Goal: Browse casually

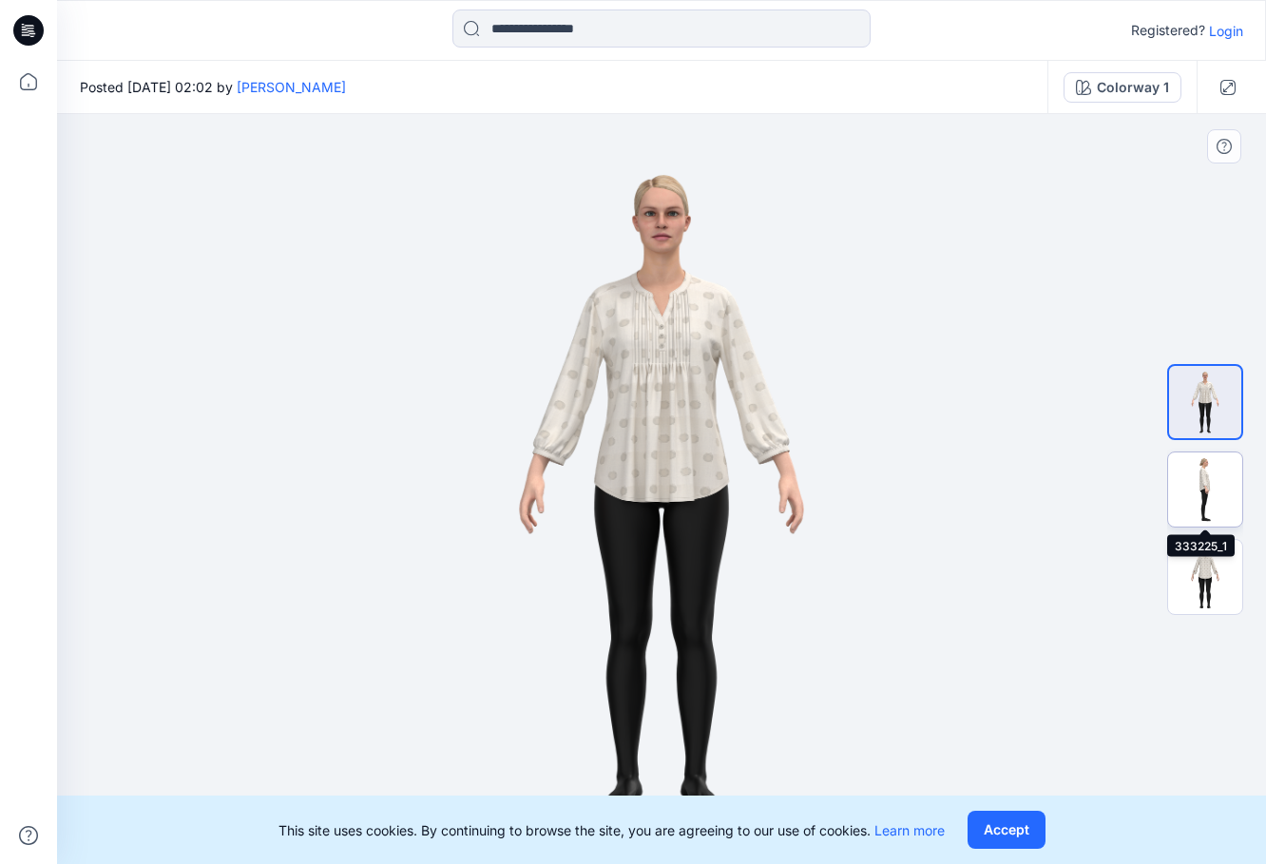
click at [1207, 489] on img at bounding box center [1205, 490] width 74 height 74
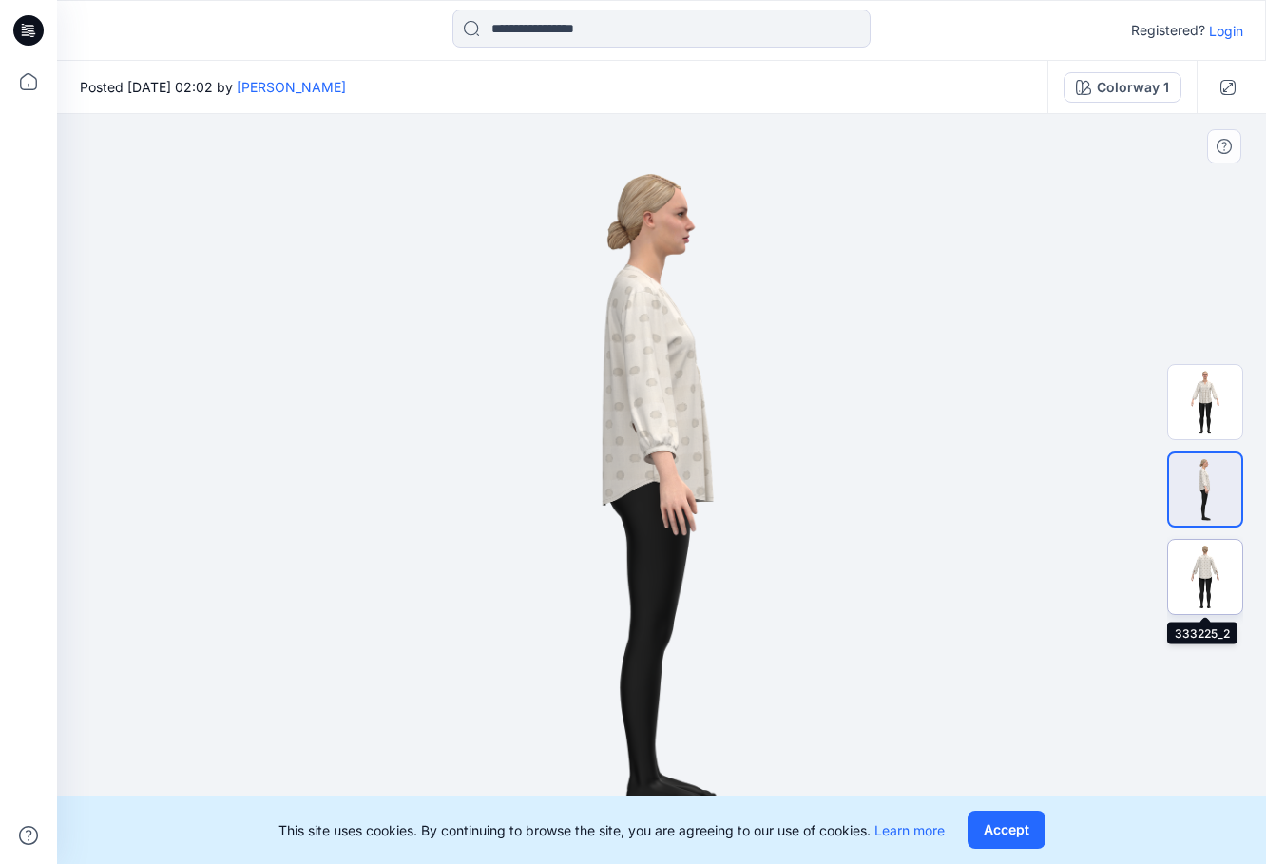
click at [1213, 574] on img at bounding box center [1205, 577] width 74 height 74
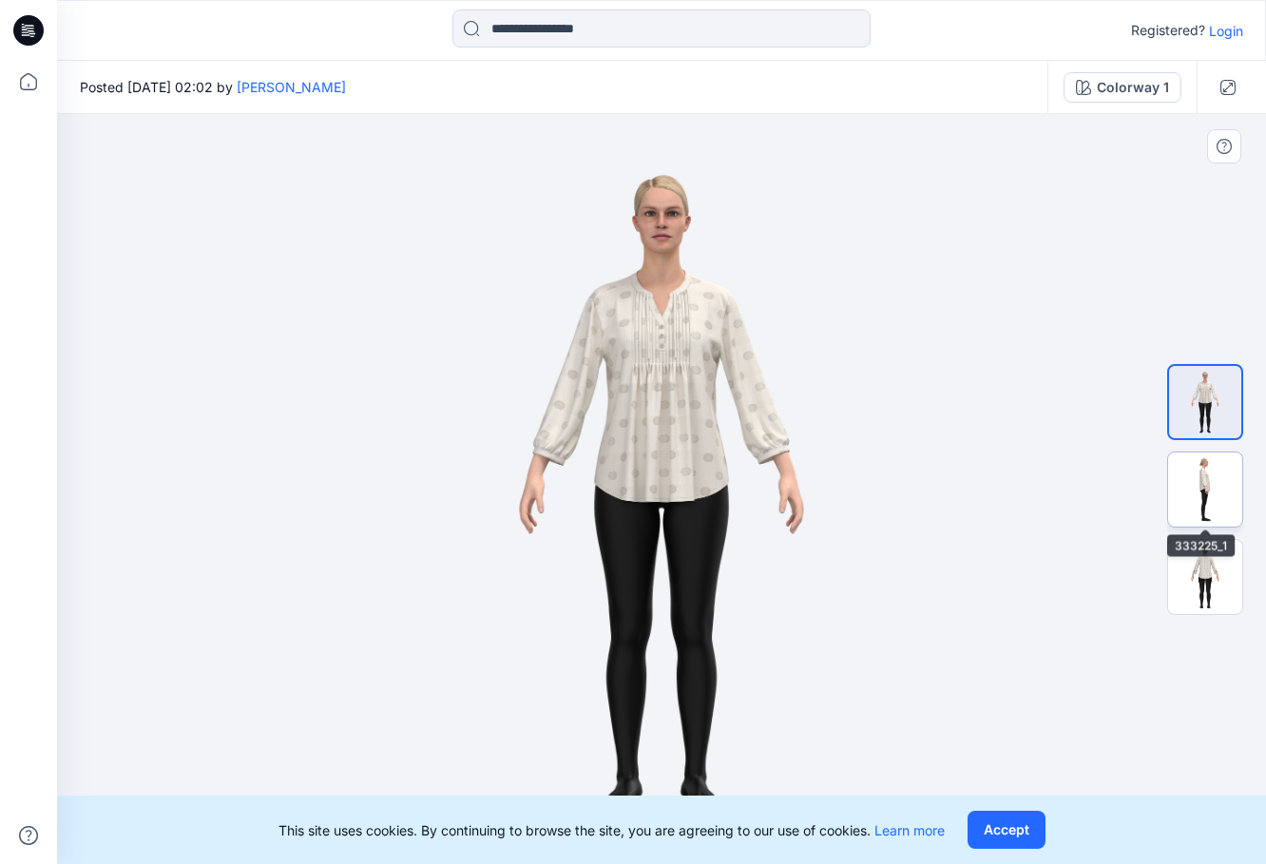
click at [1206, 480] on img at bounding box center [1205, 490] width 74 height 74
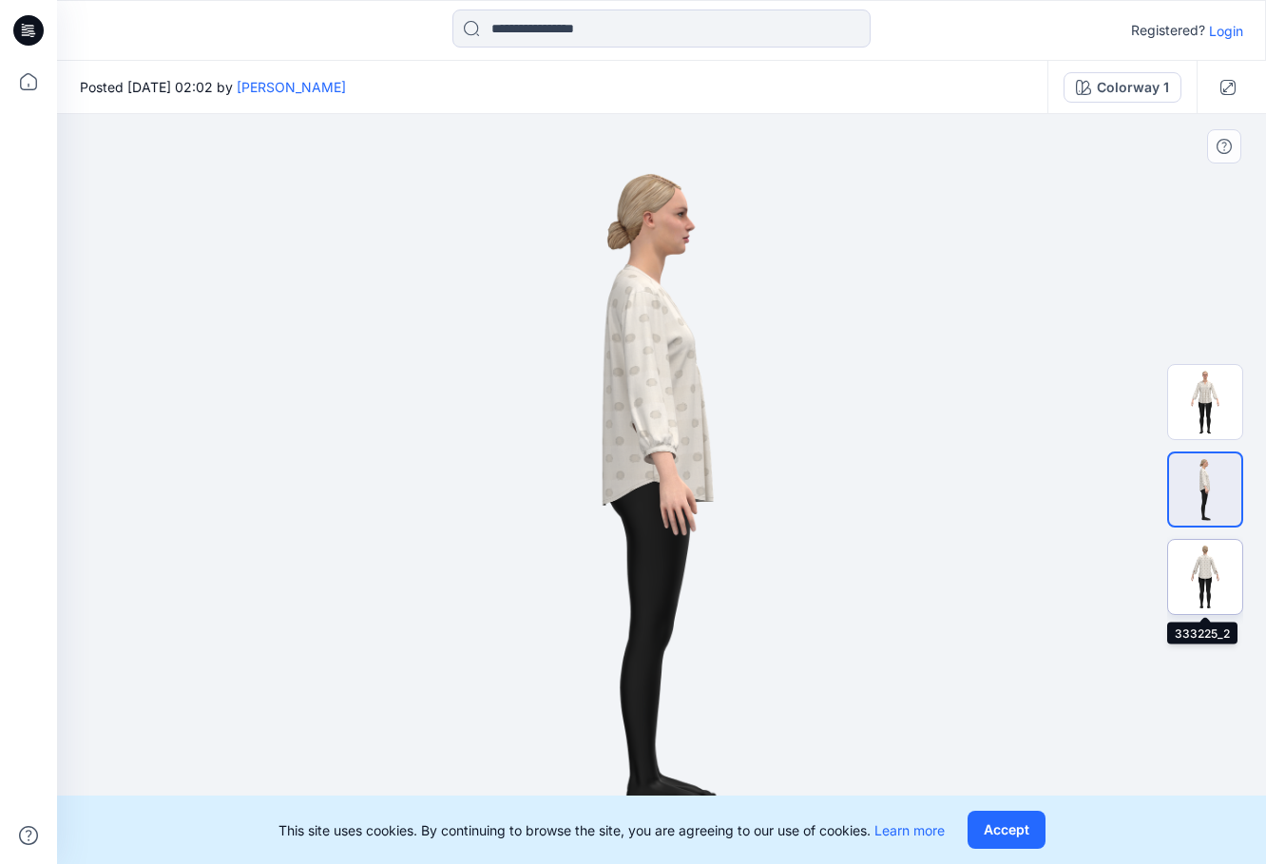
click at [1206, 563] on img at bounding box center [1205, 577] width 74 height 74
